Goal: Register for event/course

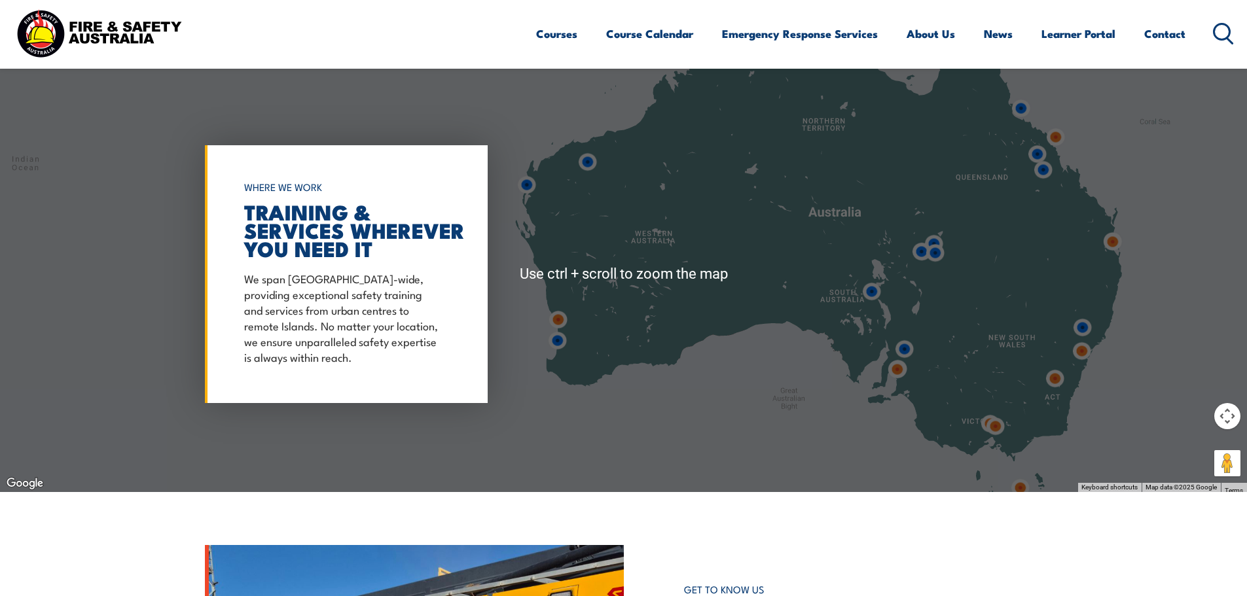
scroll to position [851, 0]
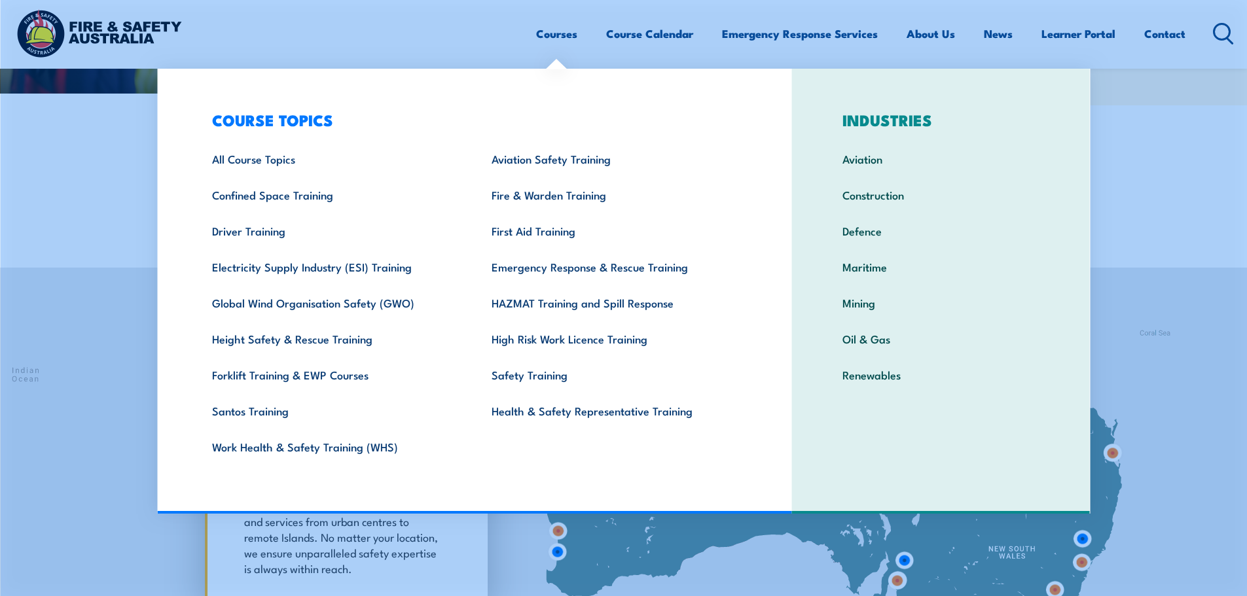
click at [560, 33] on link "Courses" at bounding box center [556, 33] width 41 height 35
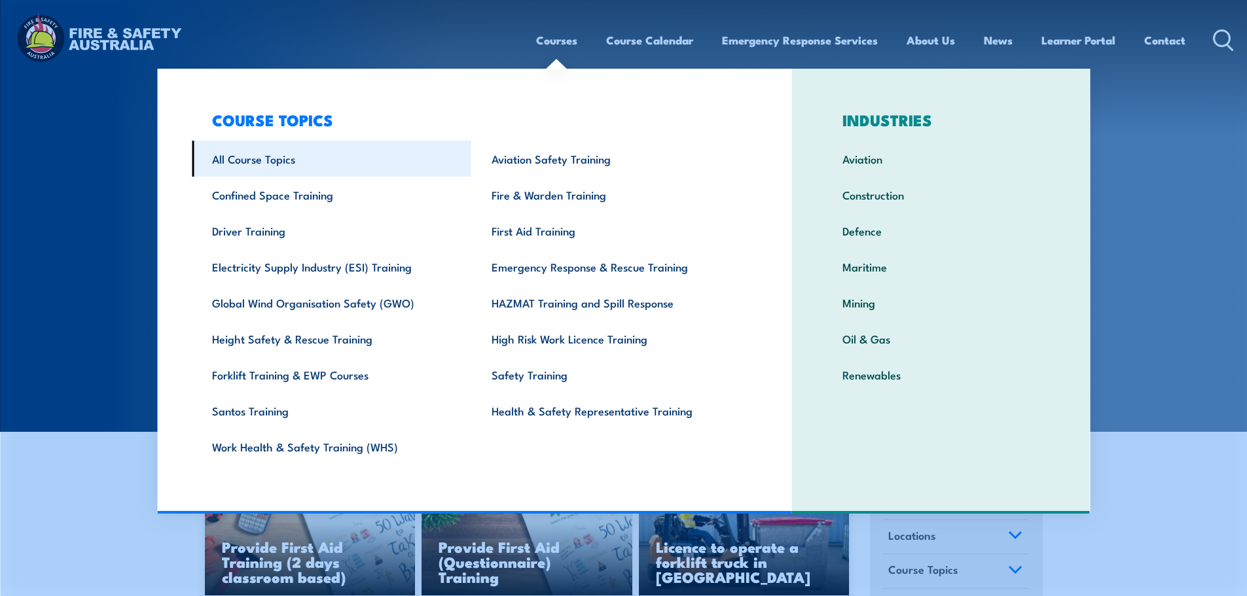
click at [268, 156] on link "All Course Topics" at bounding box center [332, 159] width 280 height 36
